Goal: Navigation & Orientation: Find specific page/section

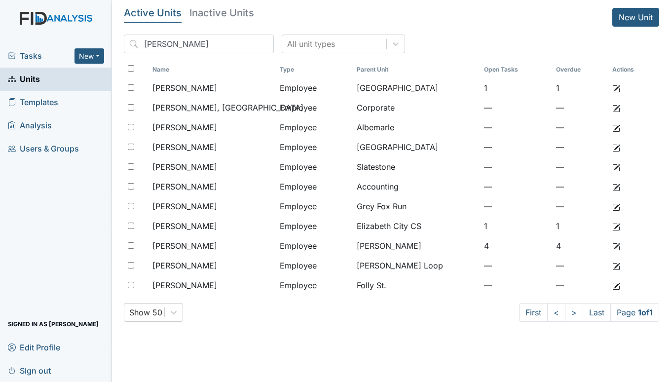
click at [39, 55] on span "Tasks" at bounding box center [41, 56] width 67 height 12
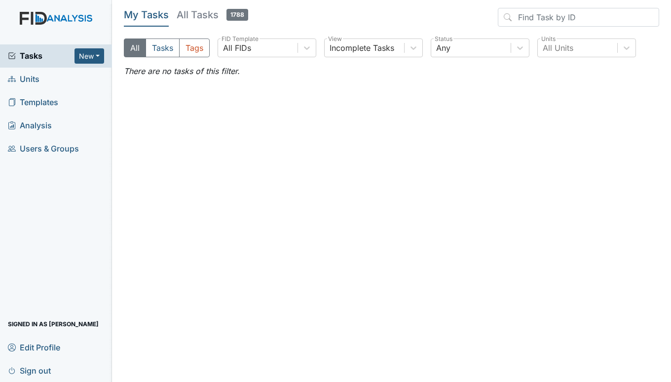
click at [31, 85] on span "Units" at bounding box center [24, 79] width 32 height 15
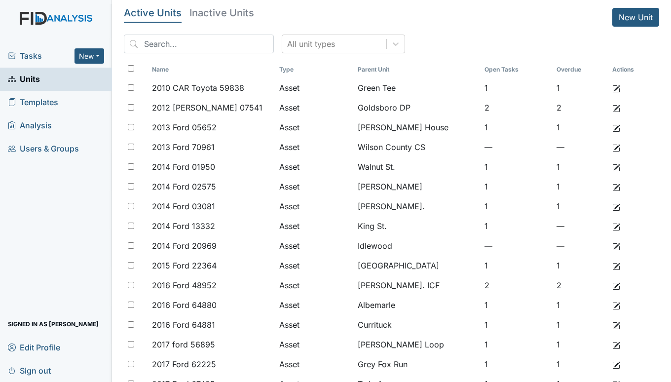
click at [32, 52] on span "Tasks" at bounding box center [41, 56] width 67 height 12
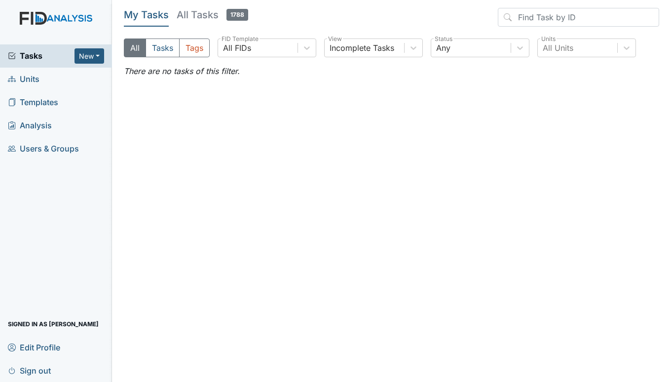
click at [29, 81] on span "Units" at bounding box center [24, 79] width 32 height 15
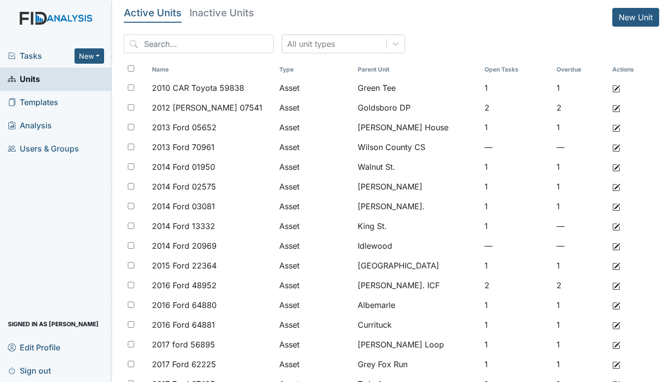
click at [31, 57] on span "Tasks" at bounding box center [41, 56] width 67 height 12
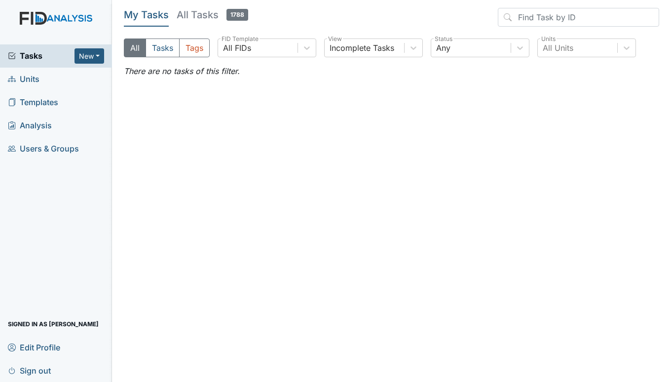
click at [95, 372] on link "Sign out" at bounding box center [56, 370] width 112 height 23
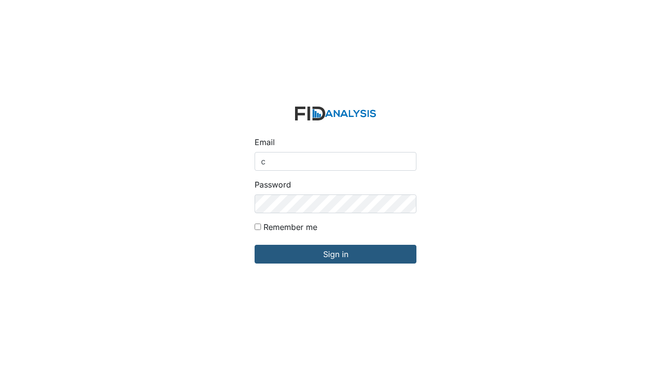
type input "[EMAIL_ADDRESS][DOMAIN_NAME]"
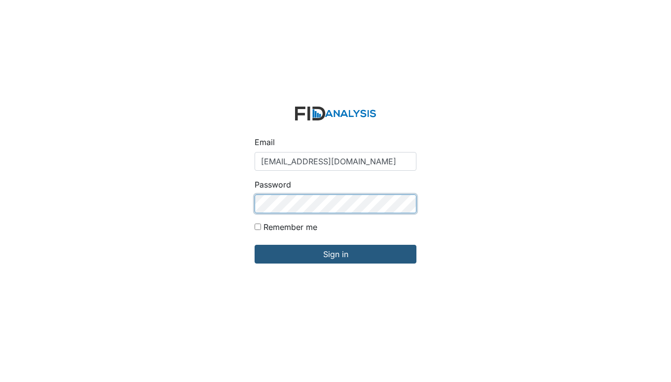
click at [255, 245] on input "Sign in" at bounding box center [336, 254] width 162 height 19
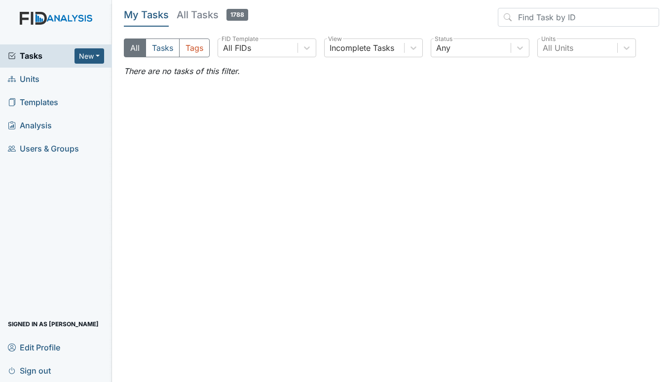
click at [245, 371] on main "My Tasks All Tasks 1788 All Tasks Tags All FIDs FID Template Incomplete Tasks V…" at bounding box center [391, 191] width 559 height 382
click at [178, 380] on main "My Tasks All Tasks 1788 All Tasks Tags All FIDs FID Template Incomplete Tasks V…" at bounding box center [391, 191] width 559 height 382
click at [29, 69] on link "Units" at bounding box center [56, 79] width 112 height 23
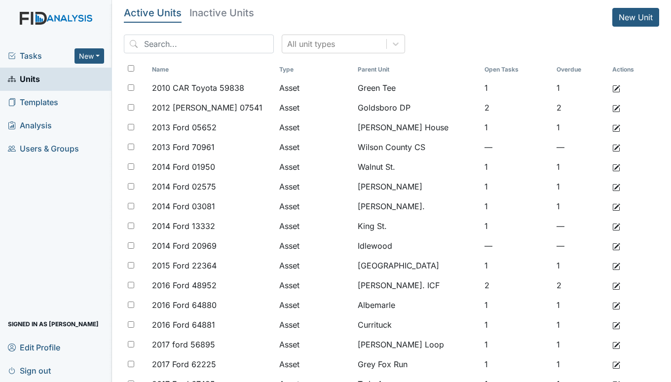
click at [30, 60] on span "Tasks" at bounding box center [41, 56] width 67 height 12
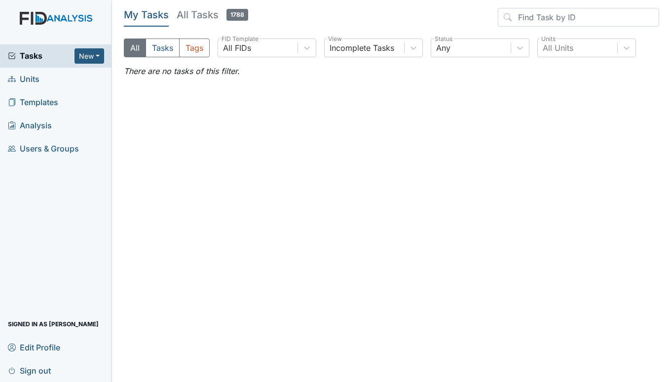
click at [25, 79] on span "Units" at bounding box center [24, 79] width 32 height 15
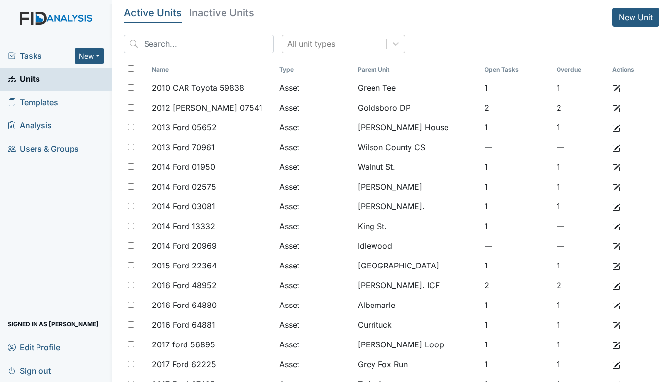
click at [522, 37] on div "All unit types" at bounding box center [392, 48] width 536 height 27
